Goal: Find specific page/section: Find specific page/section

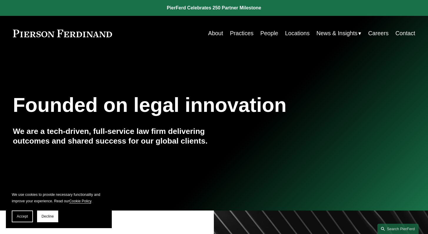
click at [374, 34] on link "Careers" at bounding box center [378, 33] width 20 height 11
click at [373, 35] on link "Careers" at bounding box center [378, 33] width 20 height 11
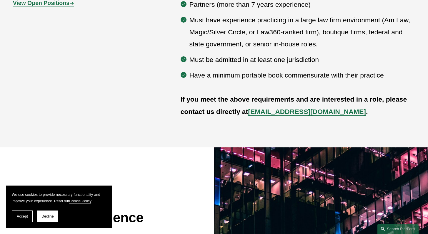
scroll to position [292, 0]
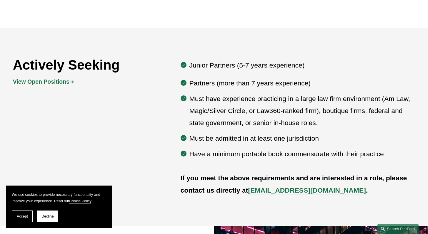
click at [56, 83] on strong "View Open Positions" at bounding box center [41, 81] width 56 height 6
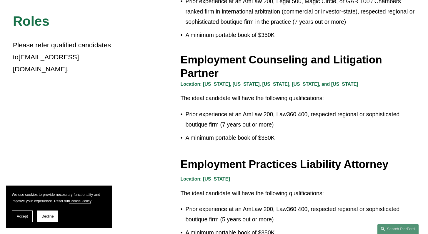
scroll to position [733, 0]
